Goal: Task Accomplishment & Management: Use online tool/utility

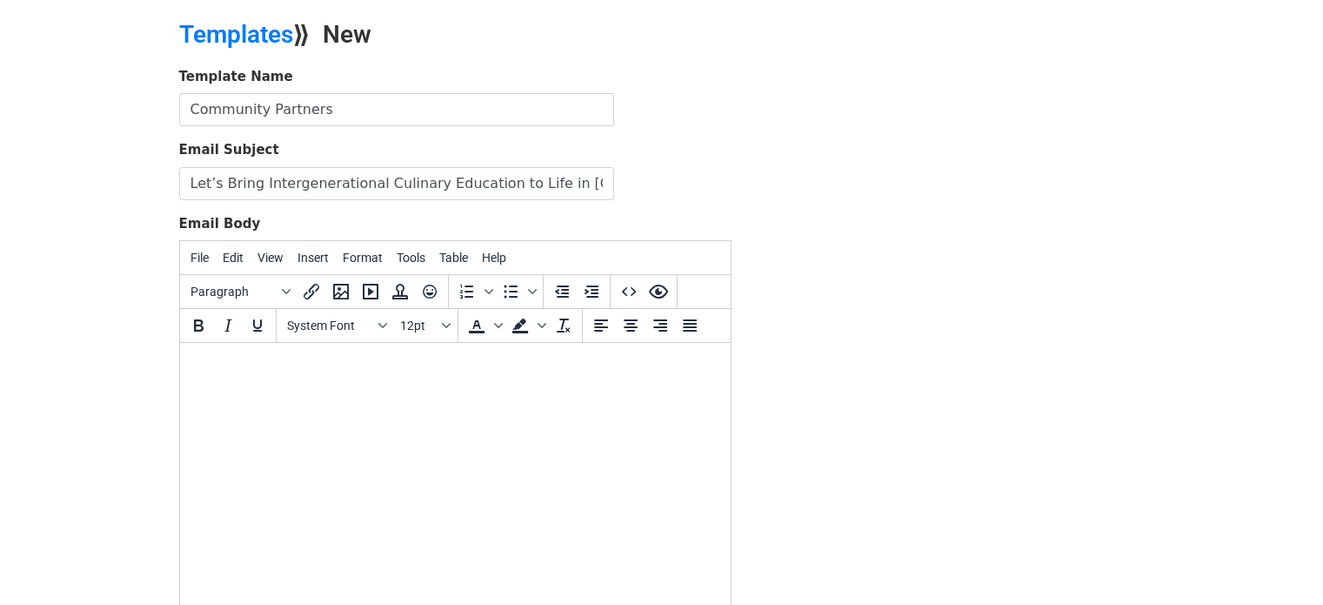
click at [236, 364] on body at bounding box center [454, 366] width 523 height 19
paste body
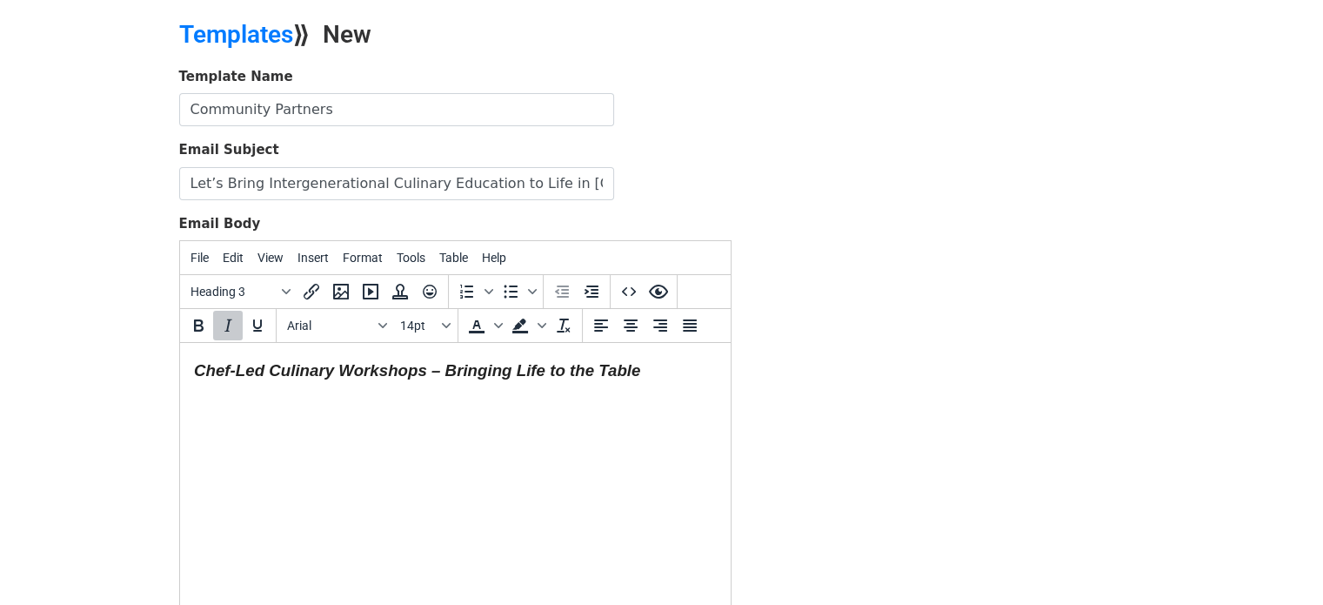
drag, startPoint x: 657, startPoint y: 370, endPoint x: 291, endPoint y: 382, distance: 365.6
click at [292, 382] on html "Chef-Led Culinary Workshops – Bringing Life to the Table" at bounding box center [454, 371] width 551 height 56
click at [650, 378] on h3 "Chef-Led Culinary Workshops – Bringing Life to the Table" at bounding box center [454, 370] width 523 height 23
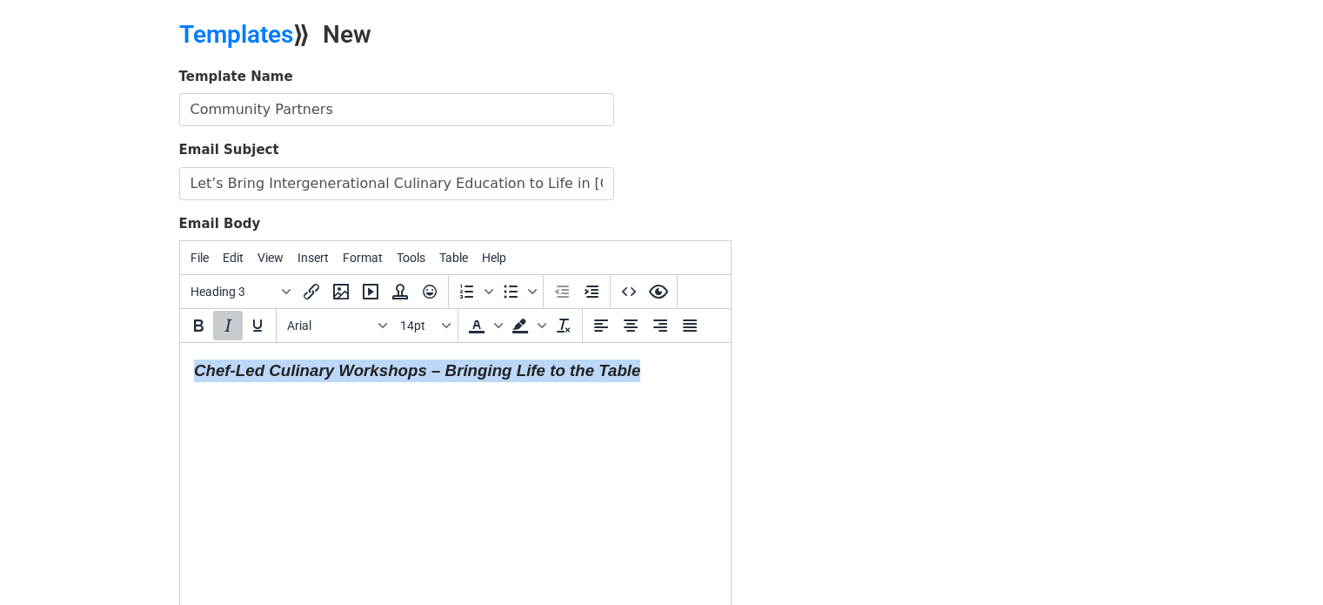
drag, startPoint x: 652, startPoint y: 367, endPoint x: 170, endPoint y: 357, distance: 482.0
click at [179, 357] on html "Chef-Led Culinary Workshops – Bringing Life to the Table" at bounding box center [454, 371] width 551 height 56
copy em "Chef-Led Culinary Workshops – Bringing Life to the Table"
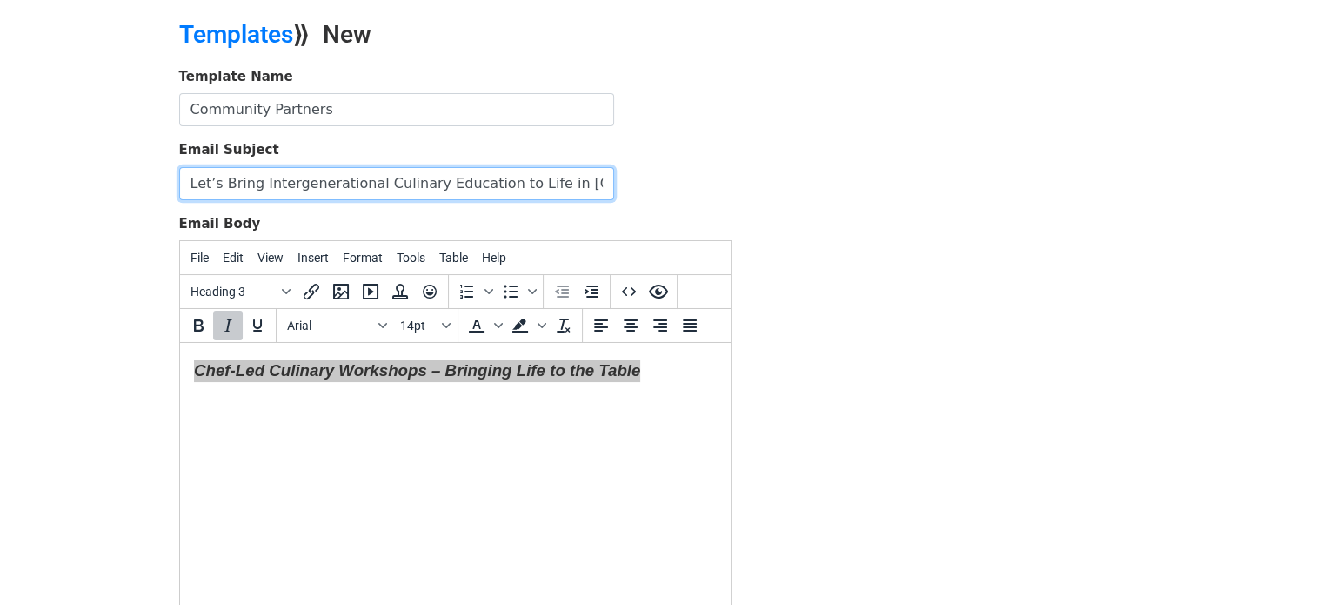
click at [409, 175] on input "Let’s Bring Intergenerational Culinary Education to Life in Vance County" at bounding box center [396, 183] width 435 height 33
paste input "Chef-Led Culinary Workshops – Bringing Life to the Table"
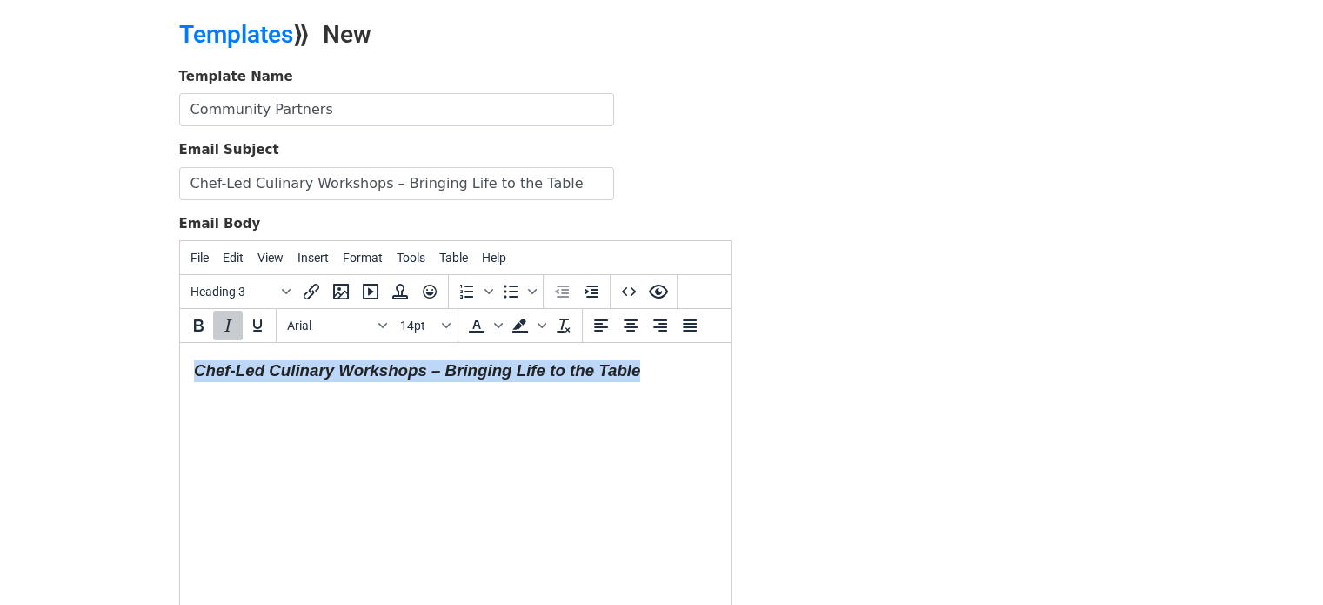
click at [456, 391] on html "Chef-Led Culinary Workshops – Bringing Life to the Table" at bounding box center [454, 371] width 551 height 56
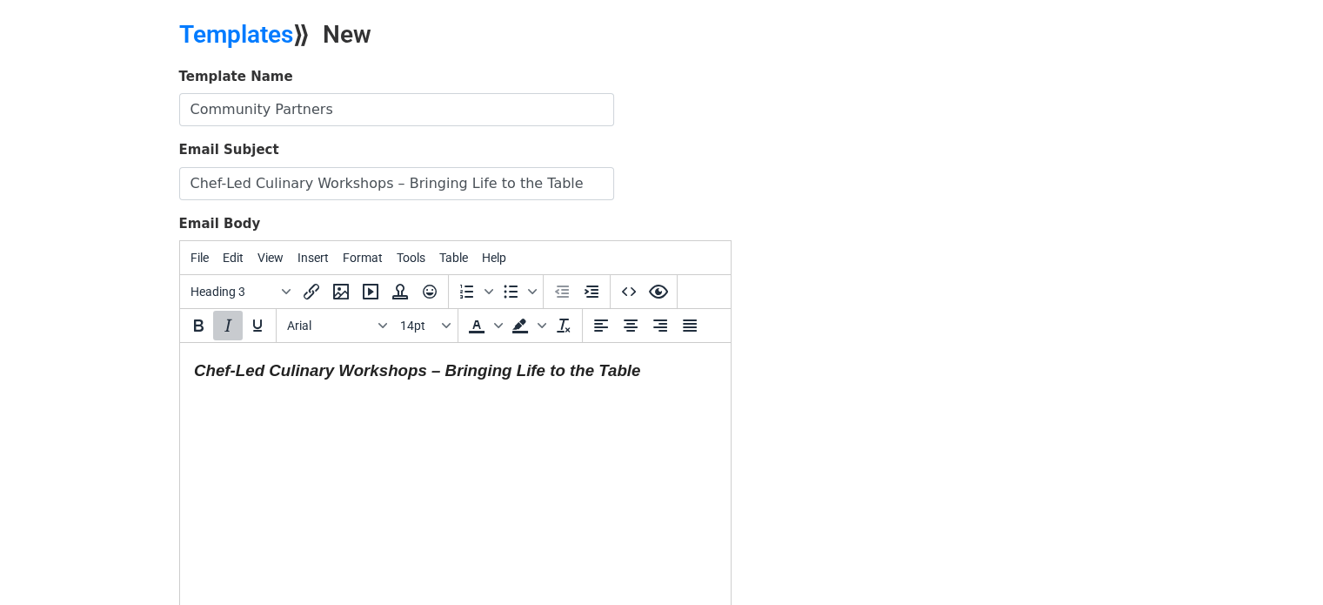
click at [656, 371] on h3 "Chef-Led Culinary Workshops – Bringing Life to the Table" at bounding box center [454, 370] width 523 height 23
click at [189, 365] on html "Chef-Led Culinary Workshops – Bringing Life to the Table" at bounding box center [454, 371] width 551 height 56
drag, startPoint x: 191, startPoint y: 365, endPoint x: 603, endPoint y: 372, distance: 412.4
click at [603, 372] on html "Chef-Led Culinary Workshops – Bringing Life to the Table" at bounding box center [454, 371] width 551 height 56
click at [652, 371] on h3 "Chef-Led Culinary Workshops – Bringing Life to the Table" at bounding box center [454, 370] width 523 height 23
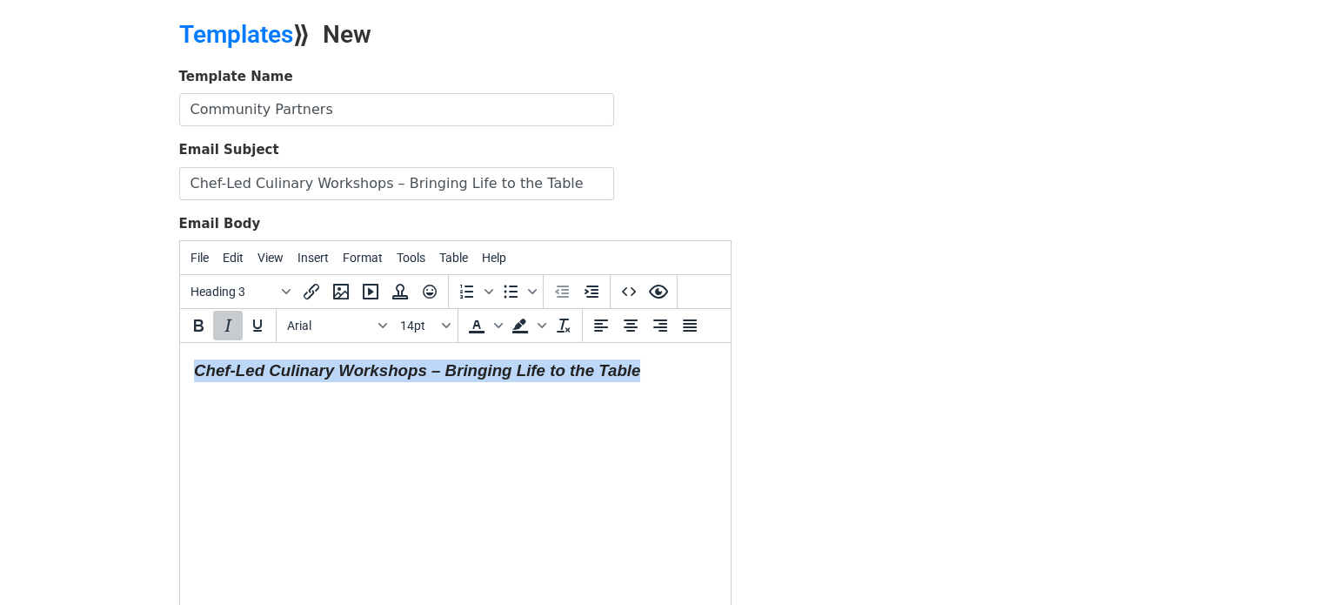
drag, startPoint x: 652, startPoint y: 371, endPoint x: 180, endPoint y: 371, distance: 472.4
click at [180, 371] on html "Chef-Led Culinary Workshops – Bringing Life to the Table" at bounding box center [454, 371] width 551 height 56
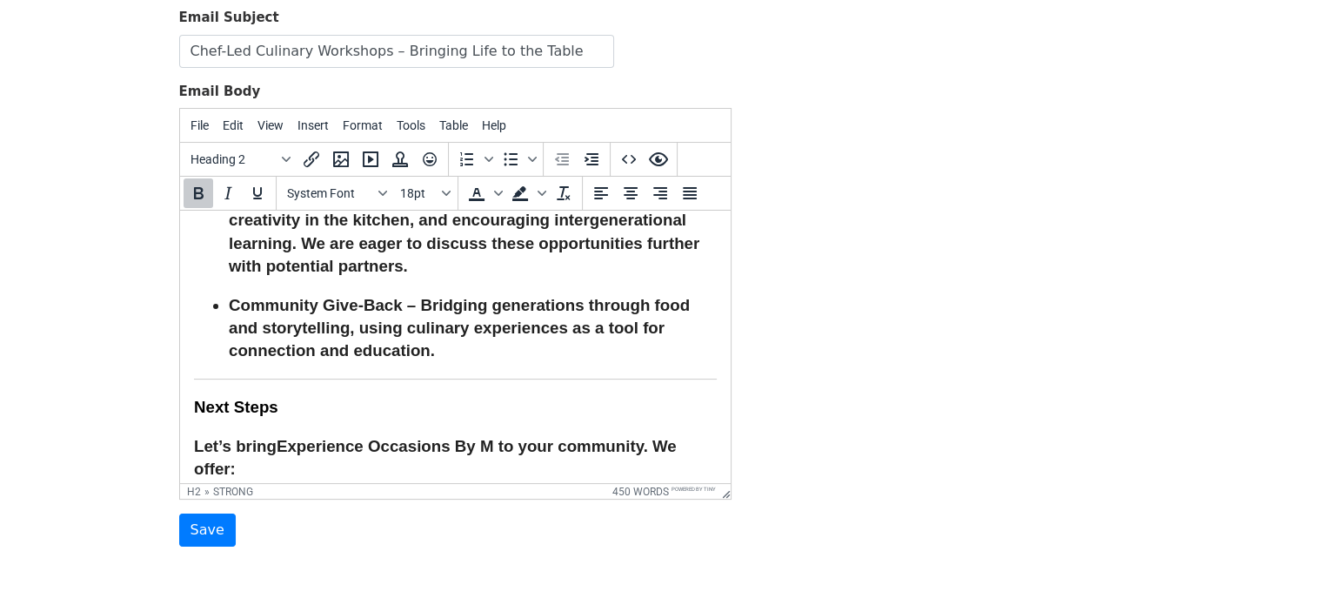
scroll to position [2364, 0]
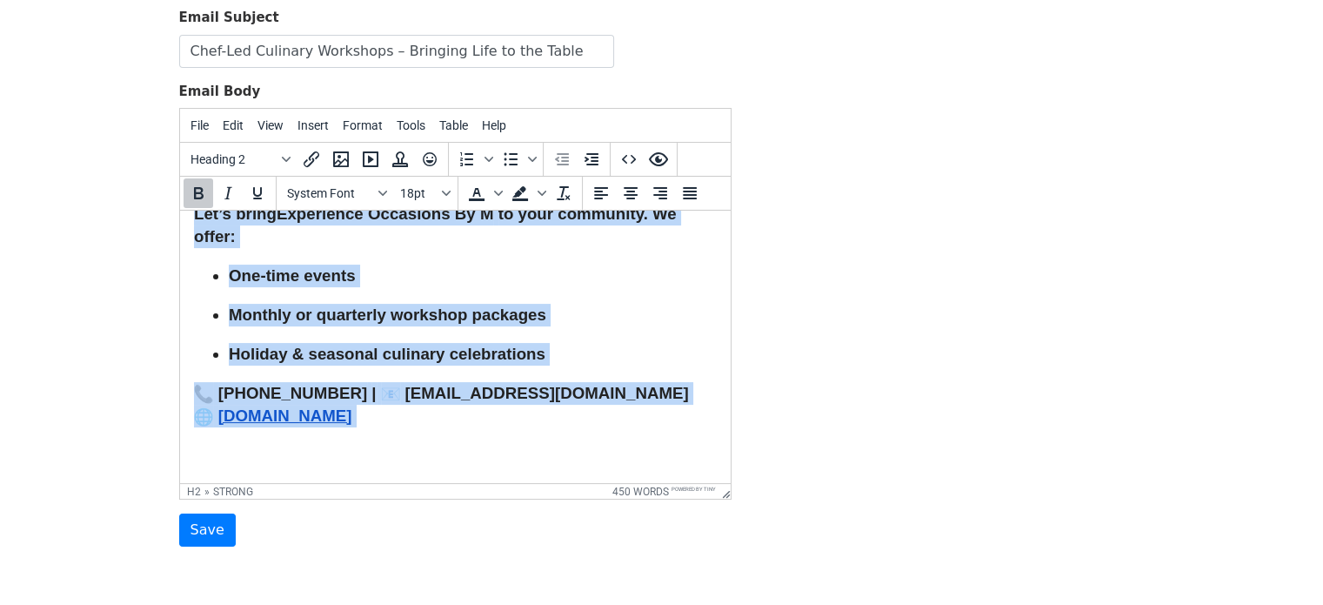
drag, startPoint x: 194, startPoint y: 238, endPoint x: 573, endPoint y: 431, distance: 425.2
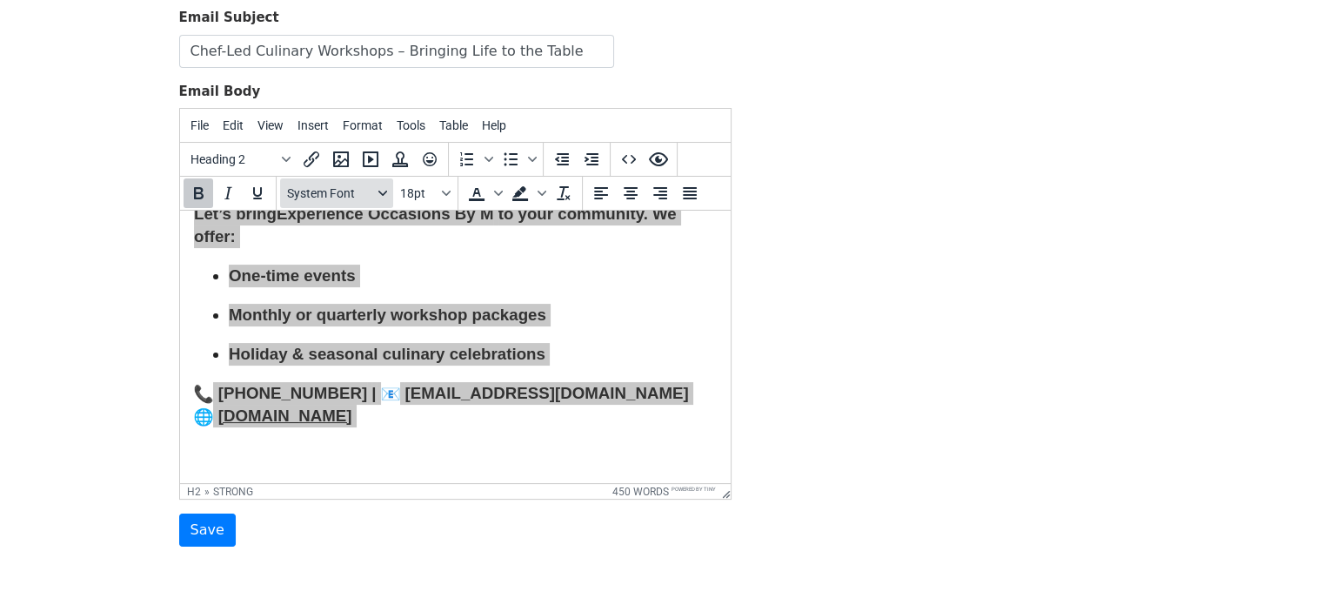
click at [385, 191] on icon "Fonts" at bounding box center [382, 193] width 9 height 9
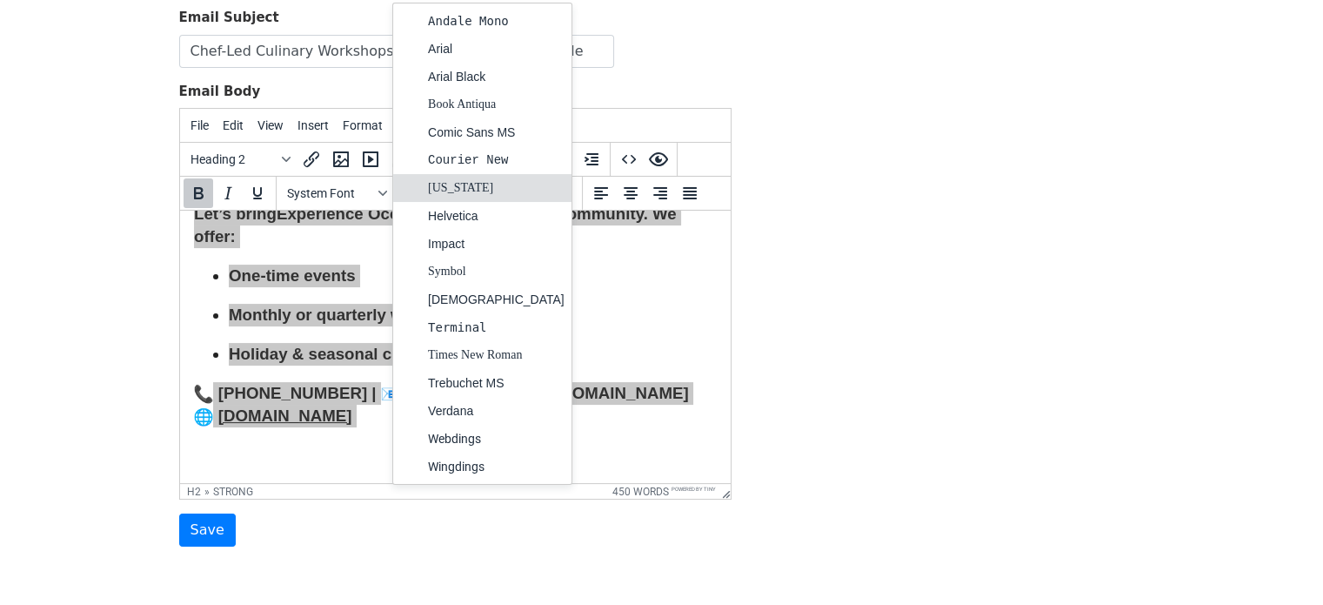
click at [471, 188] on div "[US_STATE]" at bounding box center [496, 187] width 137 height 21
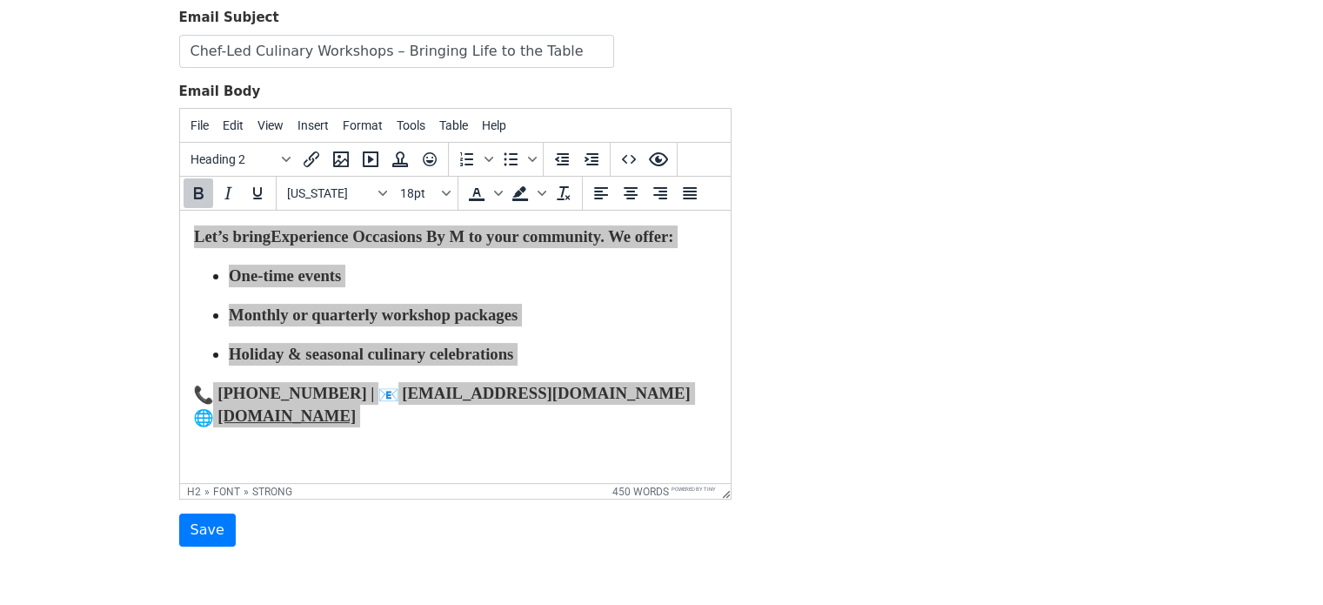
click at [778, 319] on div "Template Name Community Partners Email Subject Chef-Led Culinary Workshops – Br…" at bounding box center [662, 241] width 992 height 612
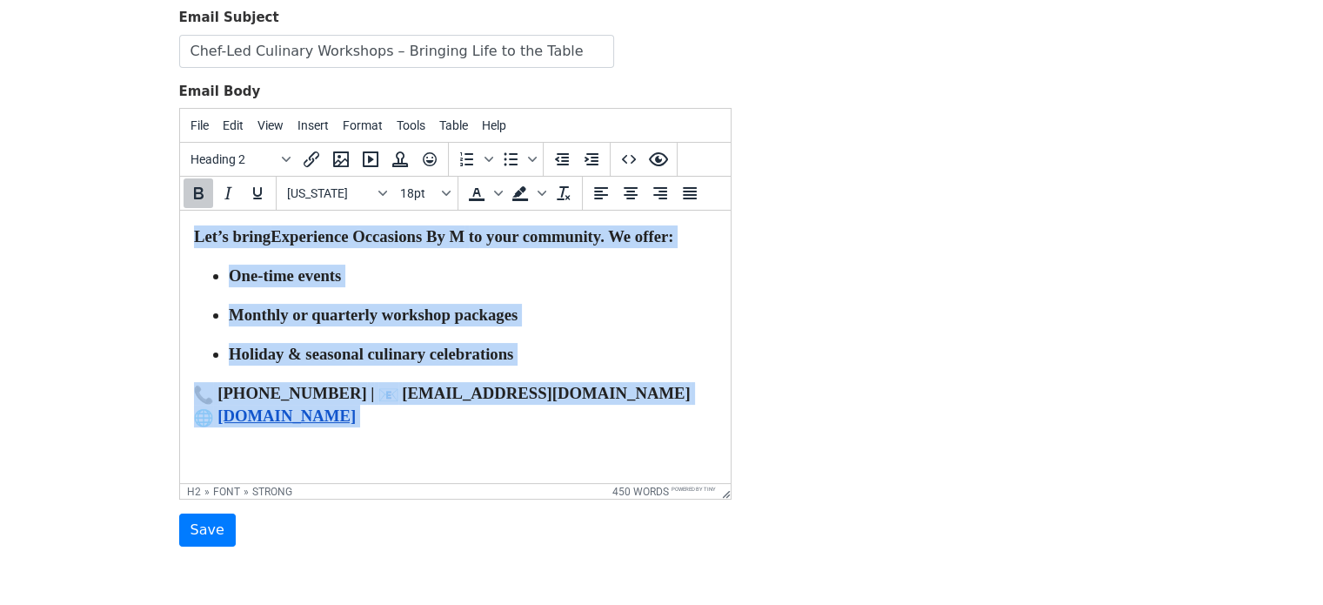
click at [594, 365] on p "Holiday & seasonal culinary celebrations" at bounding box center [472, 354] width 488 height 23
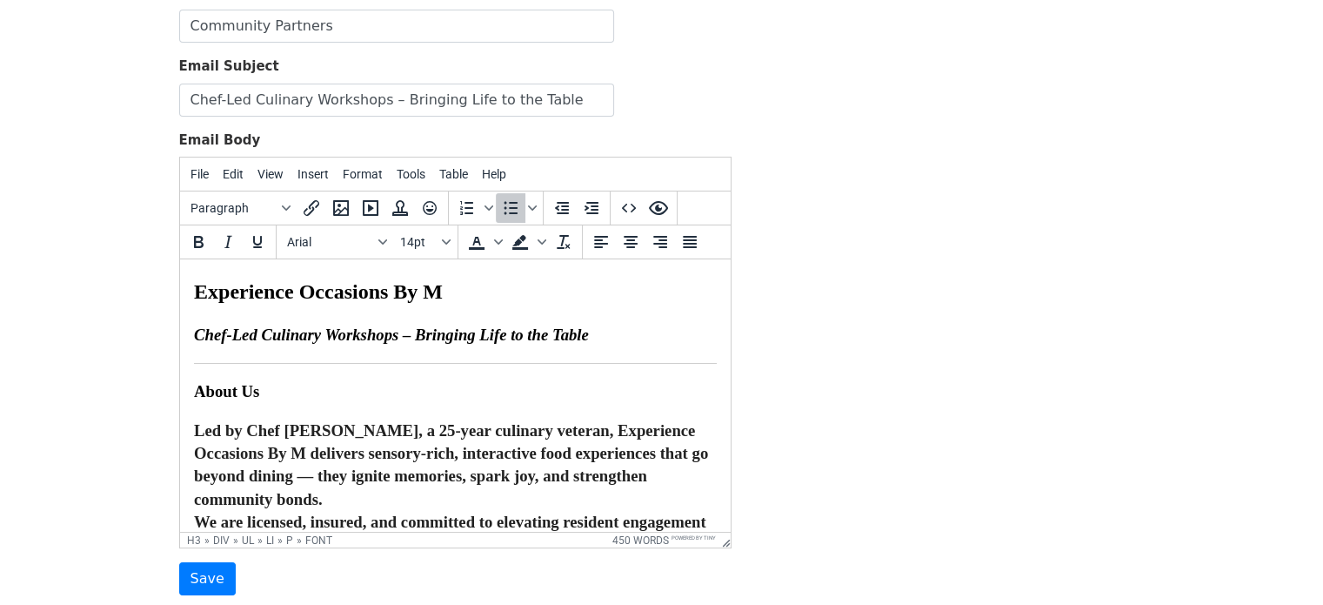
scroll to position [150, 0]
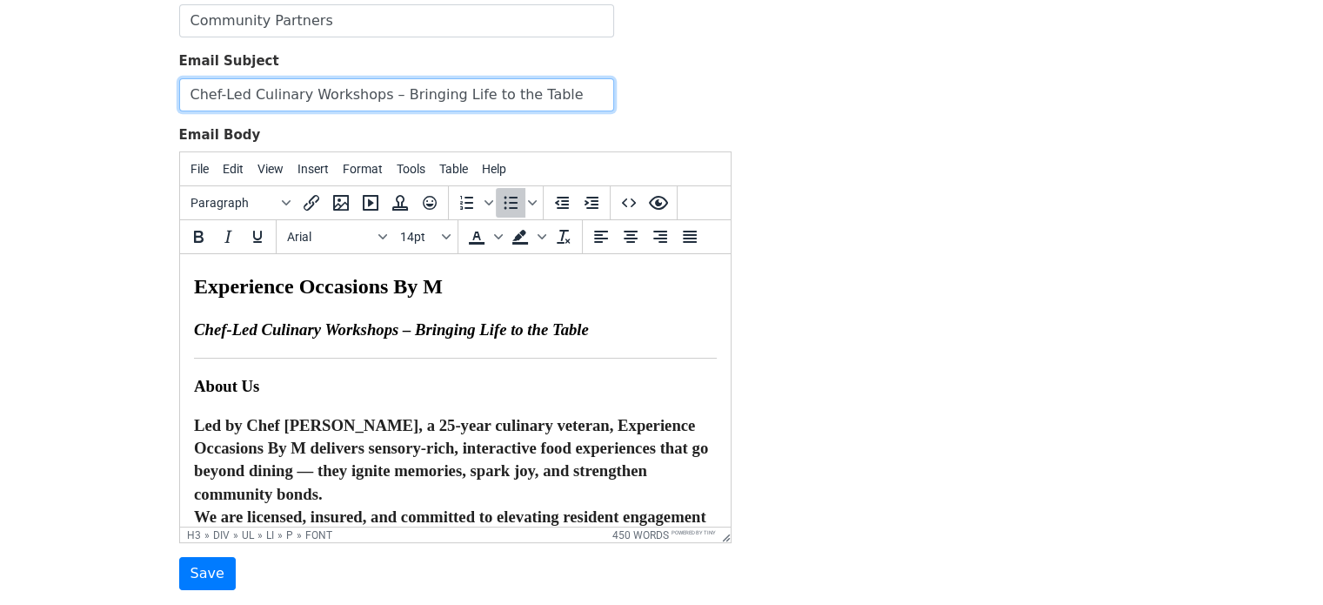
click at [547, 90] on input "Chef-Led Culinary Workshops – Bringing Life to the Table" at bounding box center [396, 94] width 435 height 33
click at [525, 90] on input "Chef-Led Culinary Workshops – Bringing Life to the Table Senior Living" at bounding box center [396, 94] width 435 height 33
type input "Chef-Led Culinary Workshops – Bringing Life to the Table "Senior Living""
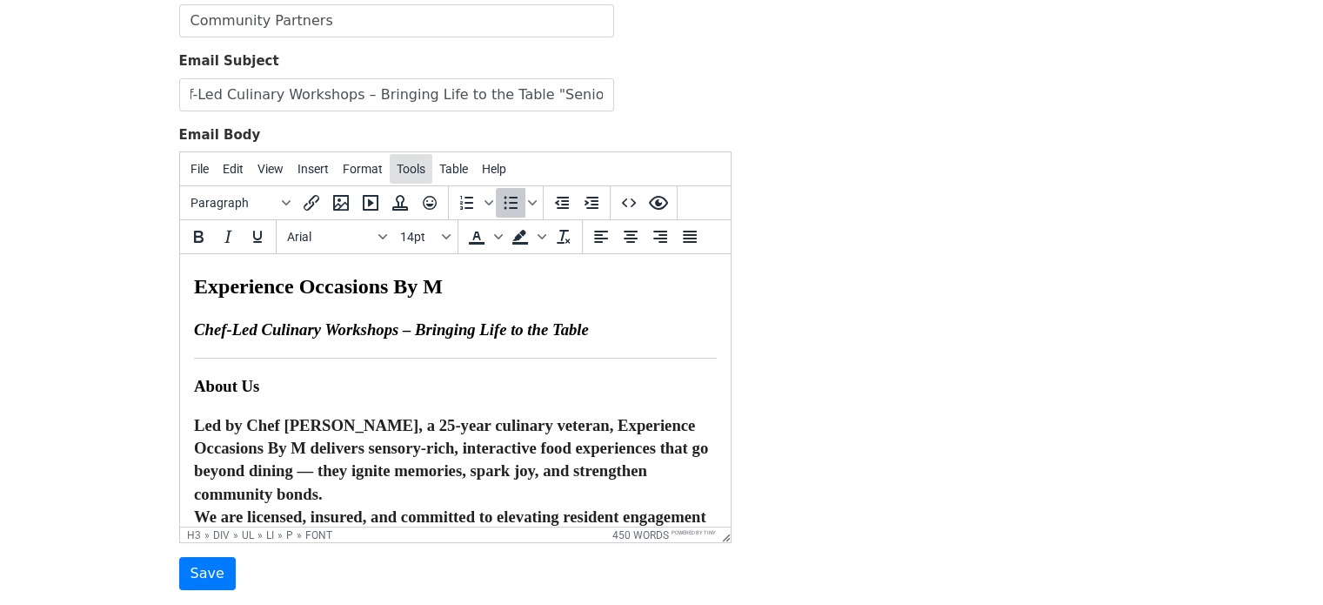
click at [403, 166] on span "Tools" at bounding box center [411, 169] width 29 height 14
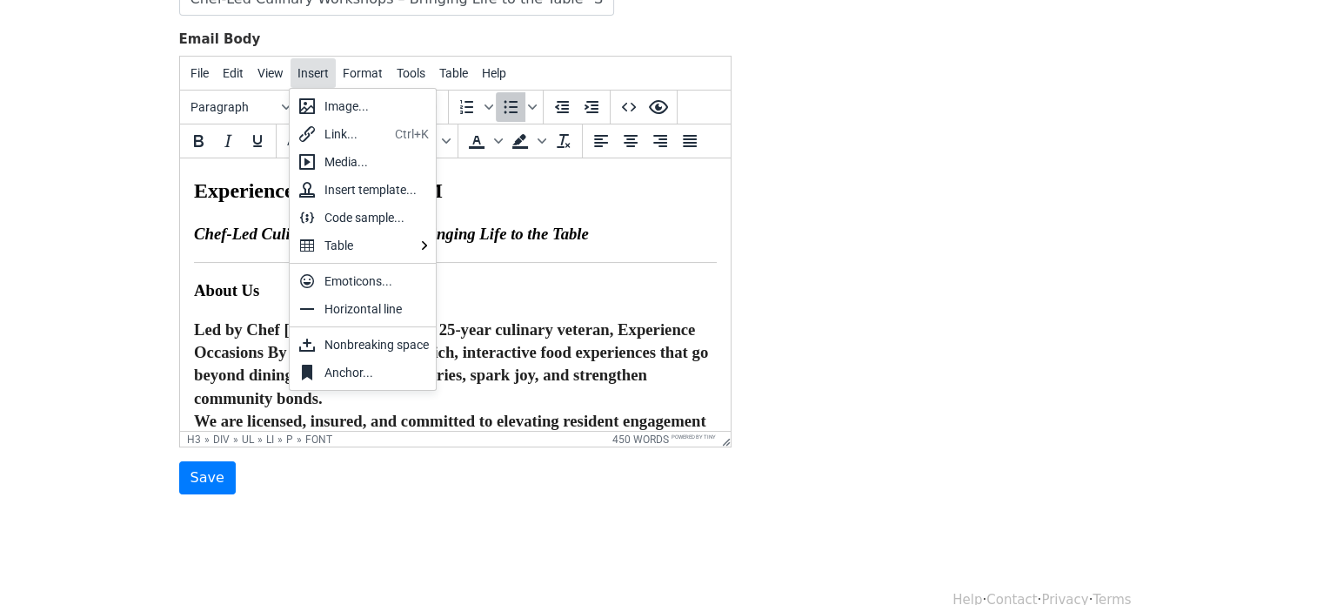
scroll to position [274, 0]
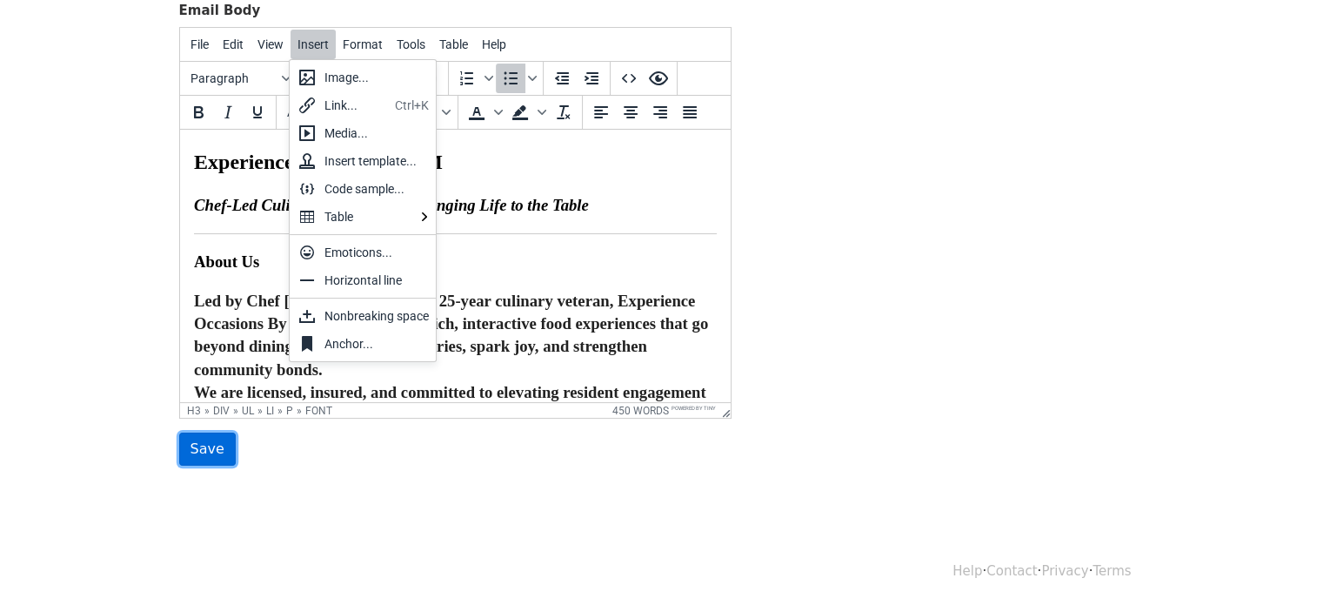
click at [217, 446] on input "Save" at bounding box center [207, 448] width 57 height 33
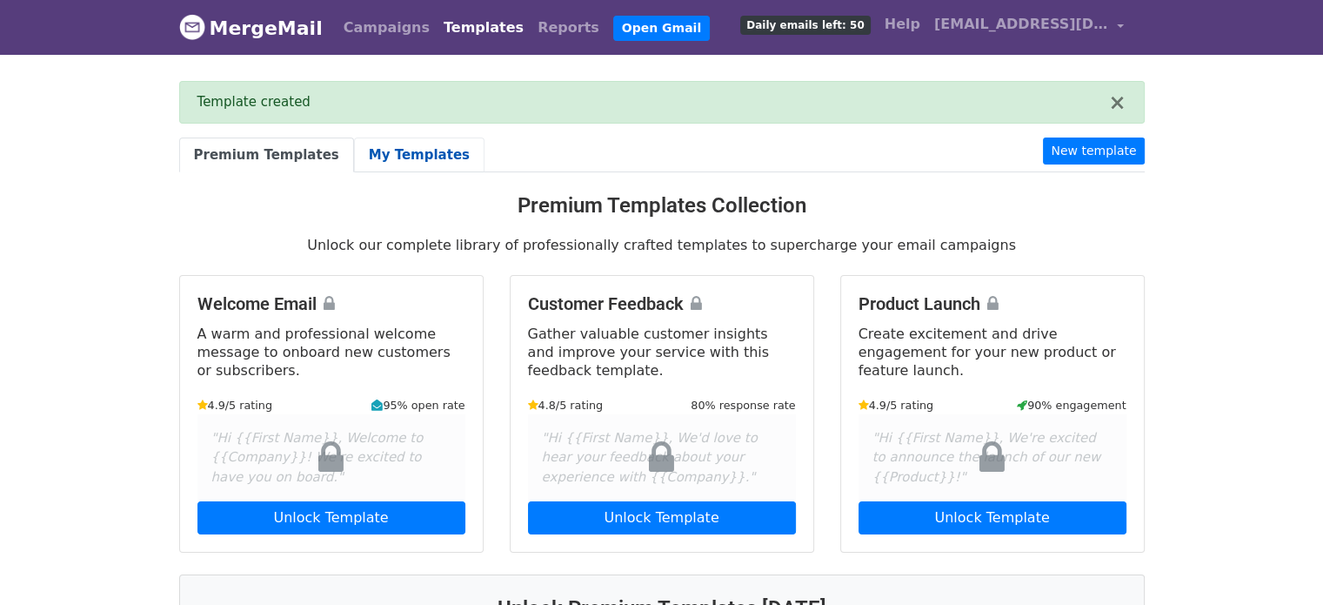
click at [383, 154] on link "My Templates" at bounding box center [419, 155] width 130 height 36
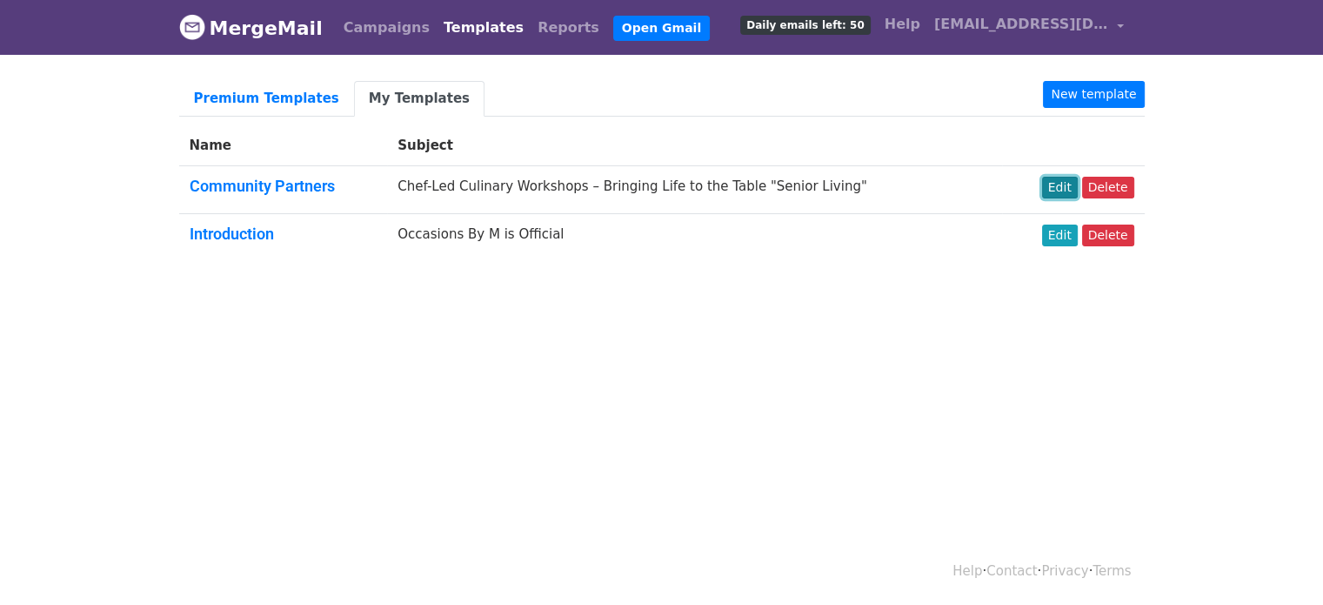
click at [1070, 184] on link "Edit" at bounding box center [1060, 188] width 36 height 22
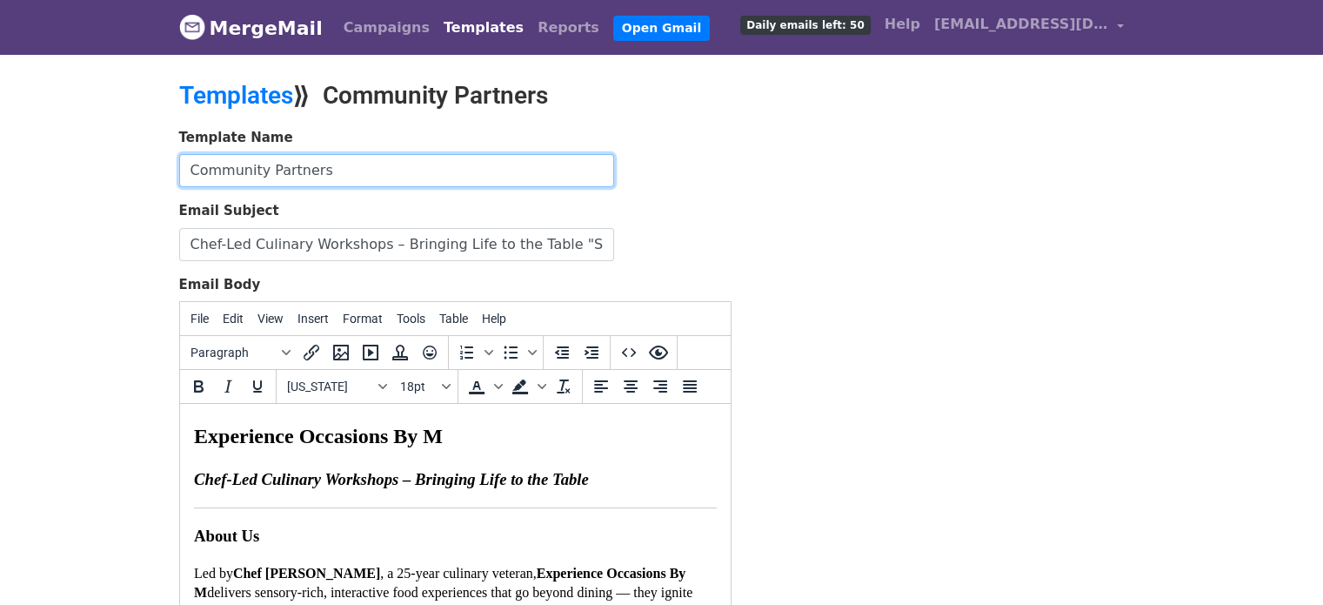
drag, startPoint x: 0, startPoint y: 0, endPoint x: 124, endPoint y: 168, distance: 208.4
click at [124, 168] on body "MergeMail Campaigns Templates Reports Open Gmail Daily emails left: 50 Help [EM…" at bounding box center [661, 404] width 1323 height 809
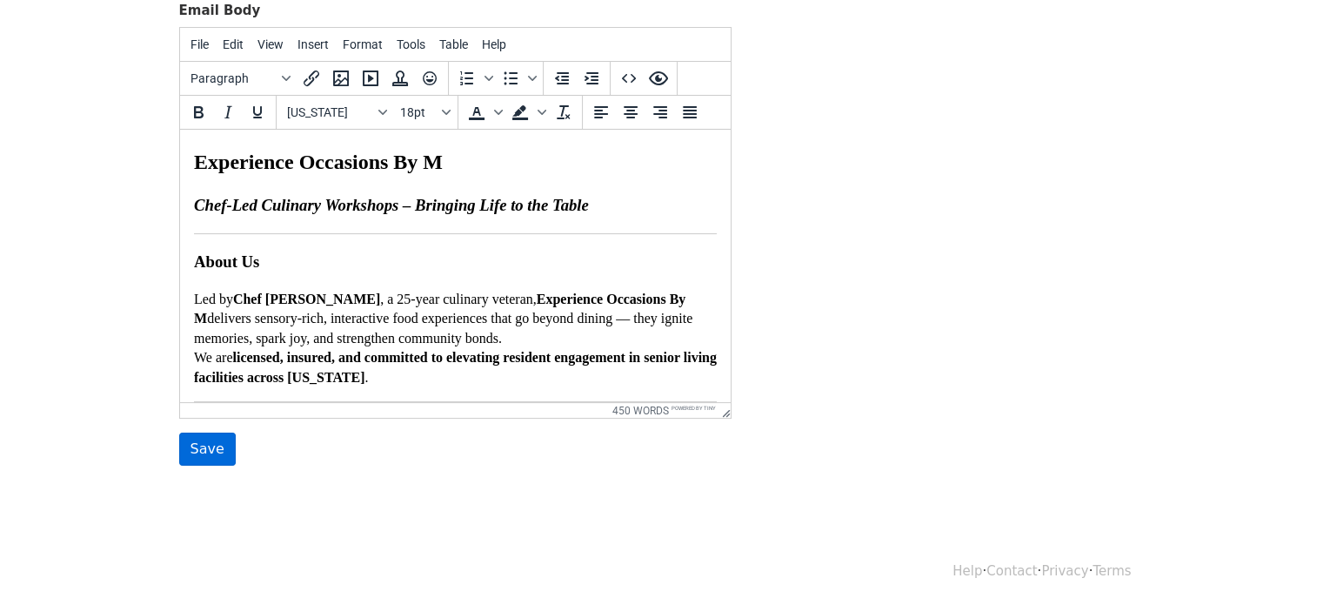
type input "Senior Living Partners"
click at [199, 448] on input "Save" at bounding box center [207, 448] width 57 height 33
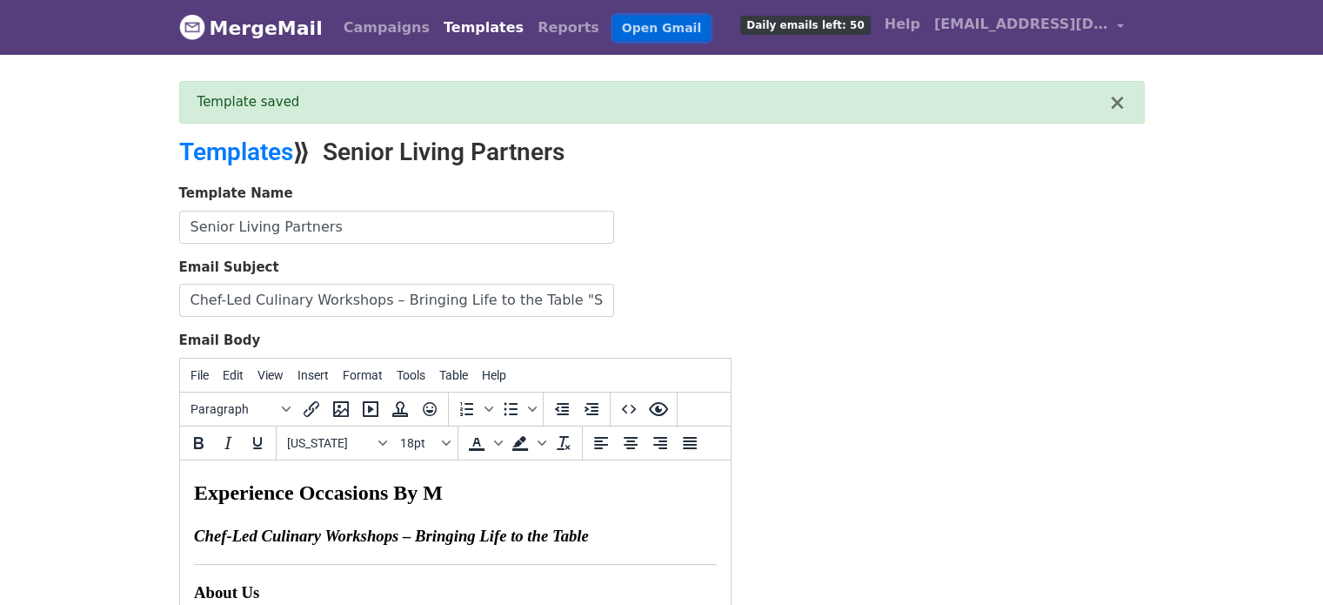
click at [620, 27] on link "Open Gmail" at bounding box center [661, 28] width 97 height 25
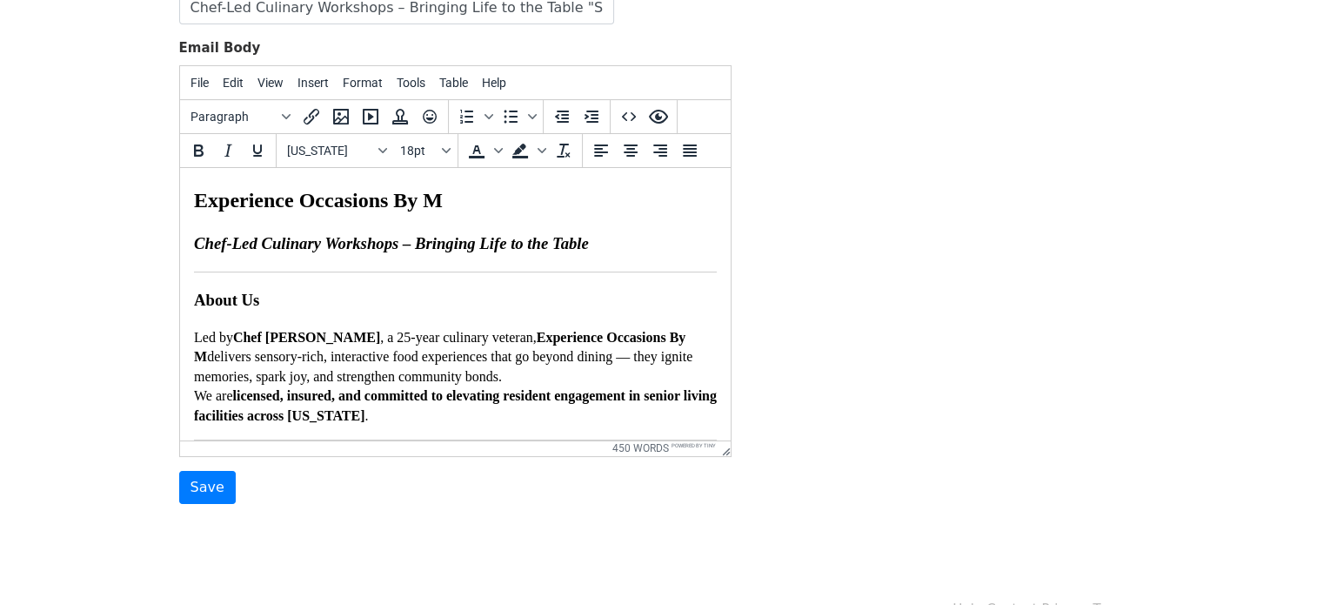
scroll to position [330, 0]
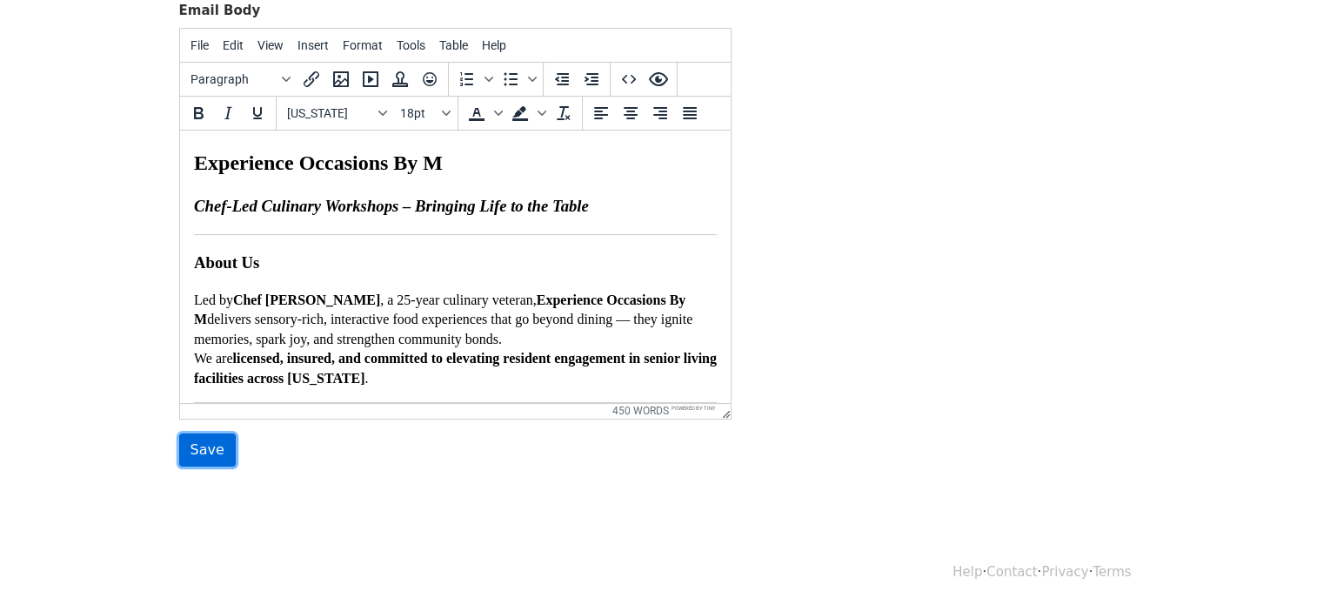
click at [205, 445] on input "Save" at bounding box center [207, 449] width 57 height 33
